Goal: Use online tool/utility: Utilize a website feature to perform a specific function

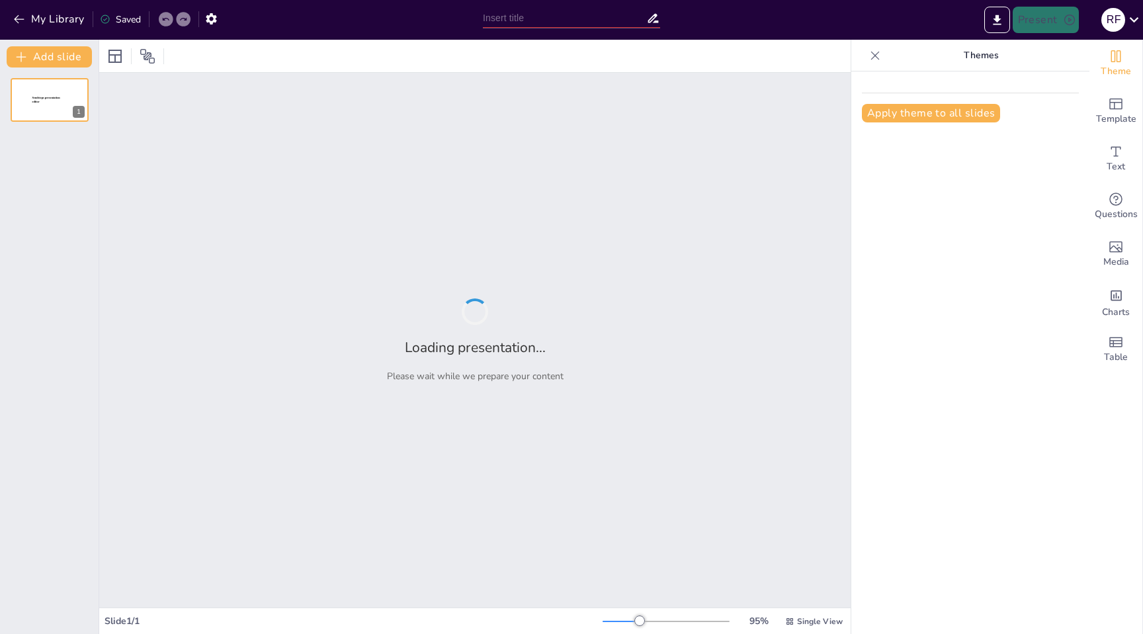
type input "Testing in Accounts"
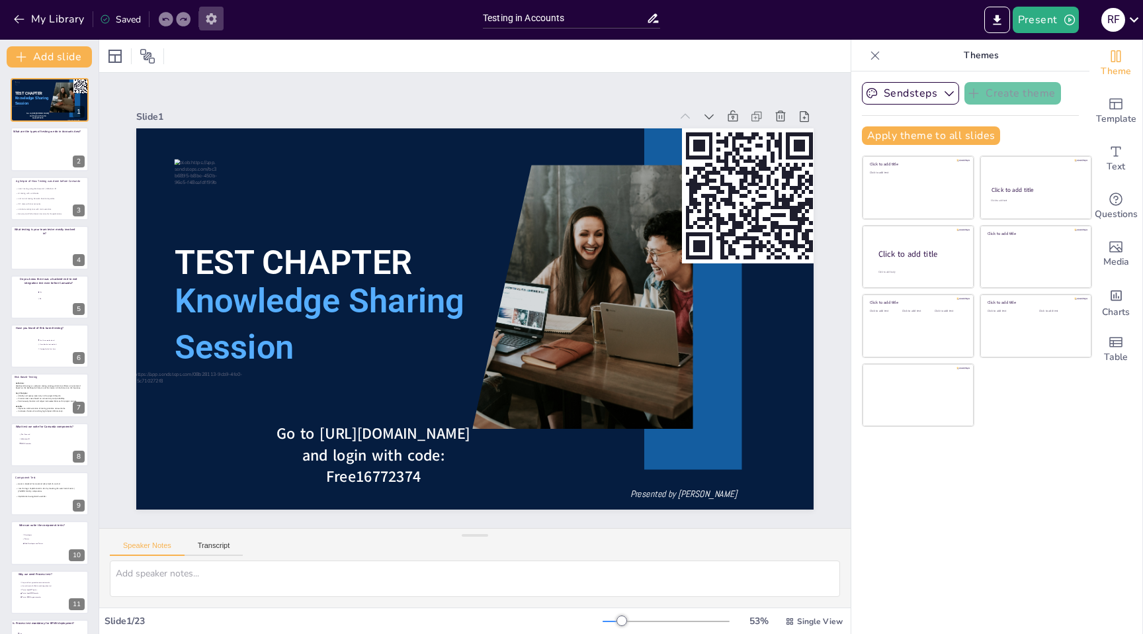
click at [212, 21] on icon "button" at bounding box center [211, 18] width 11 height 11
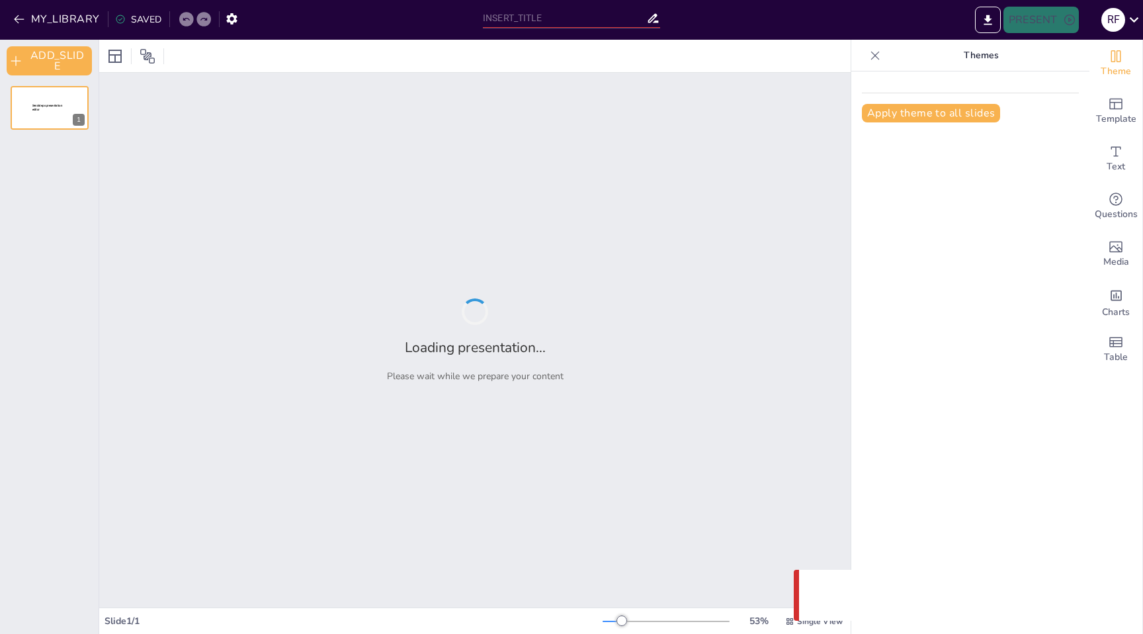
type input "Testing in Accounts"
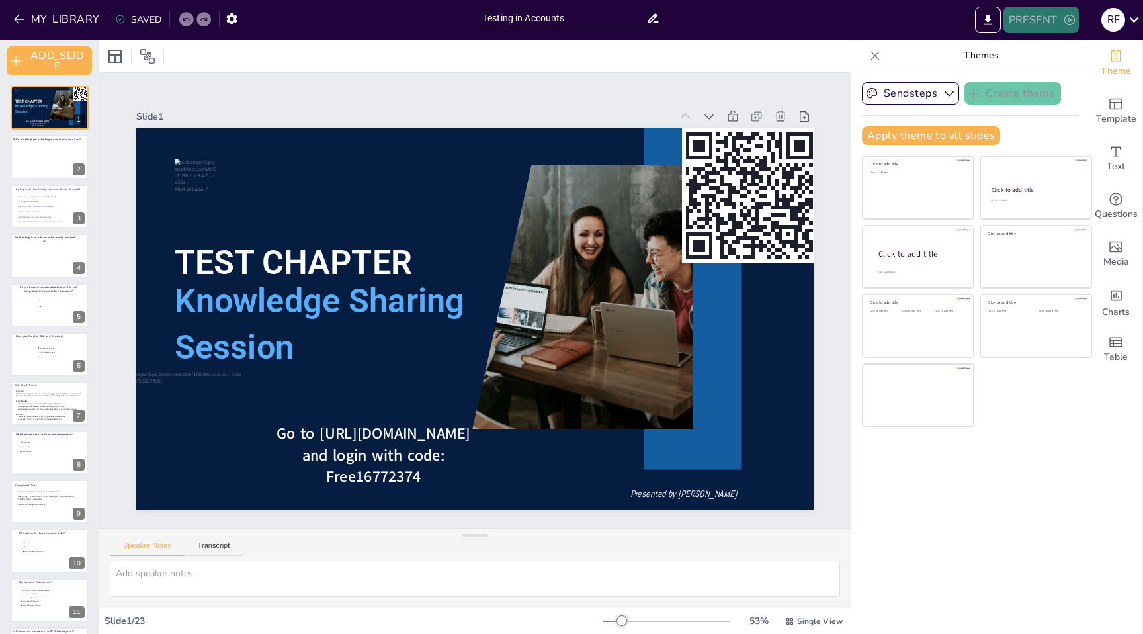
click at [1050, 11] on button "PRESENT" at bounding box center [1040, 20] width 75 height 26
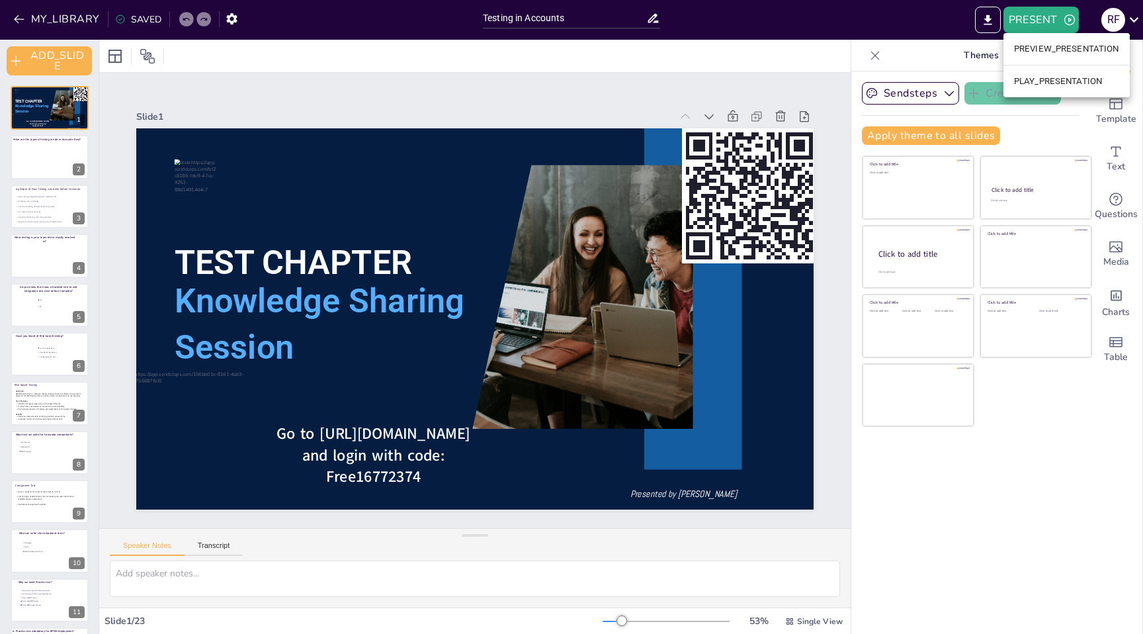
click at [1046, 78] on li "PLAY_PRESENTATION" at bounding box center [1066, 81] width 126 height 21
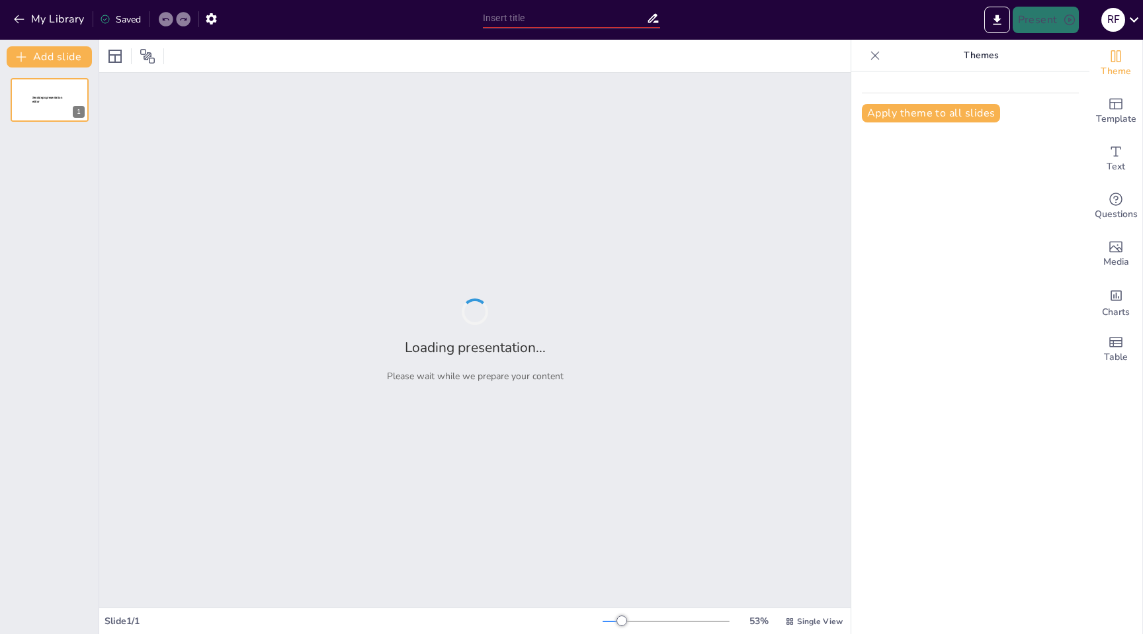
type input "Testing in Accounts"
